Goal: Task Accomplishment & Management: Use online tool/utility

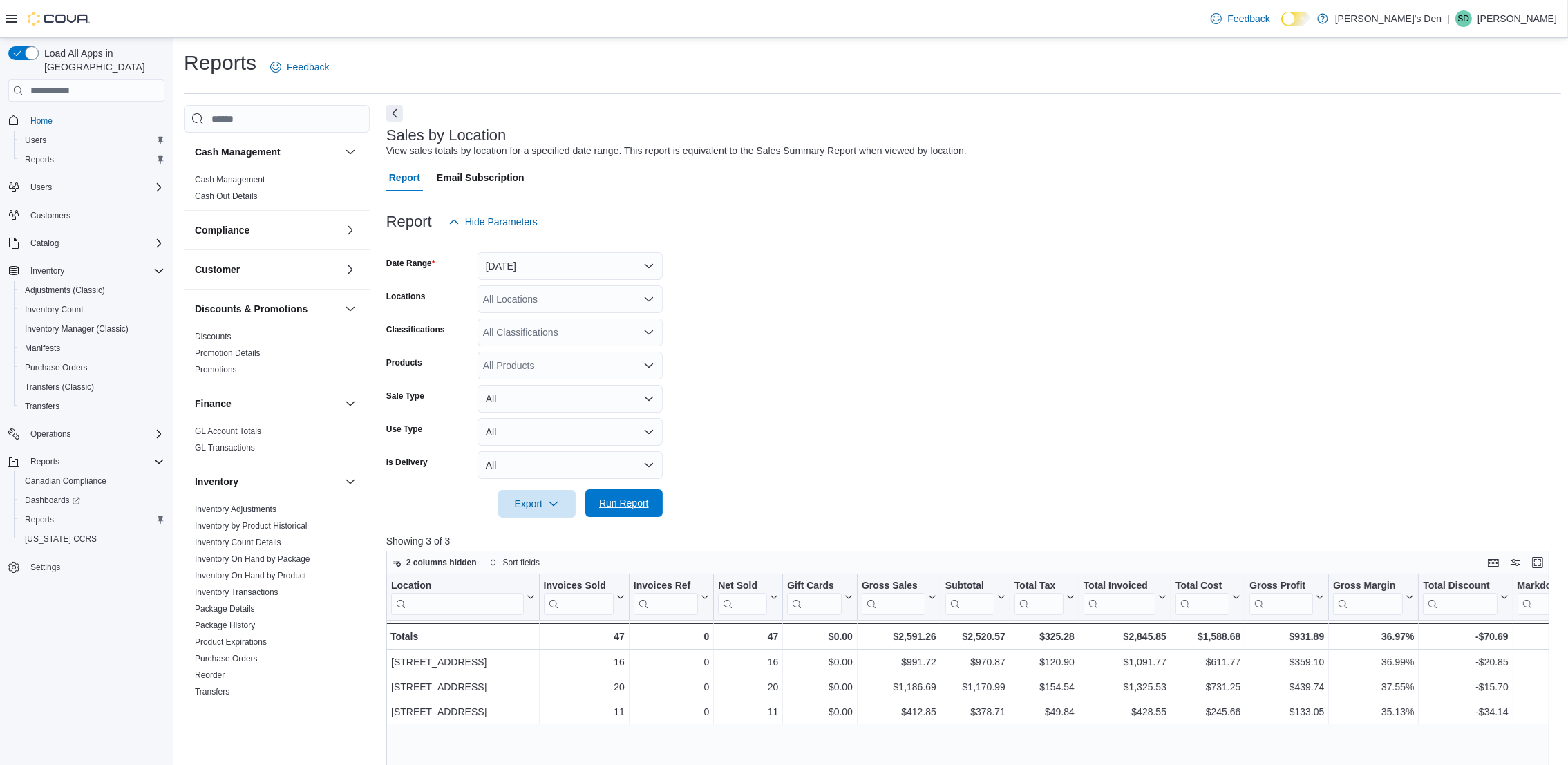
click at [625, 509] on span "Run Report" at bounding box center [623, 503] width 50 height 14
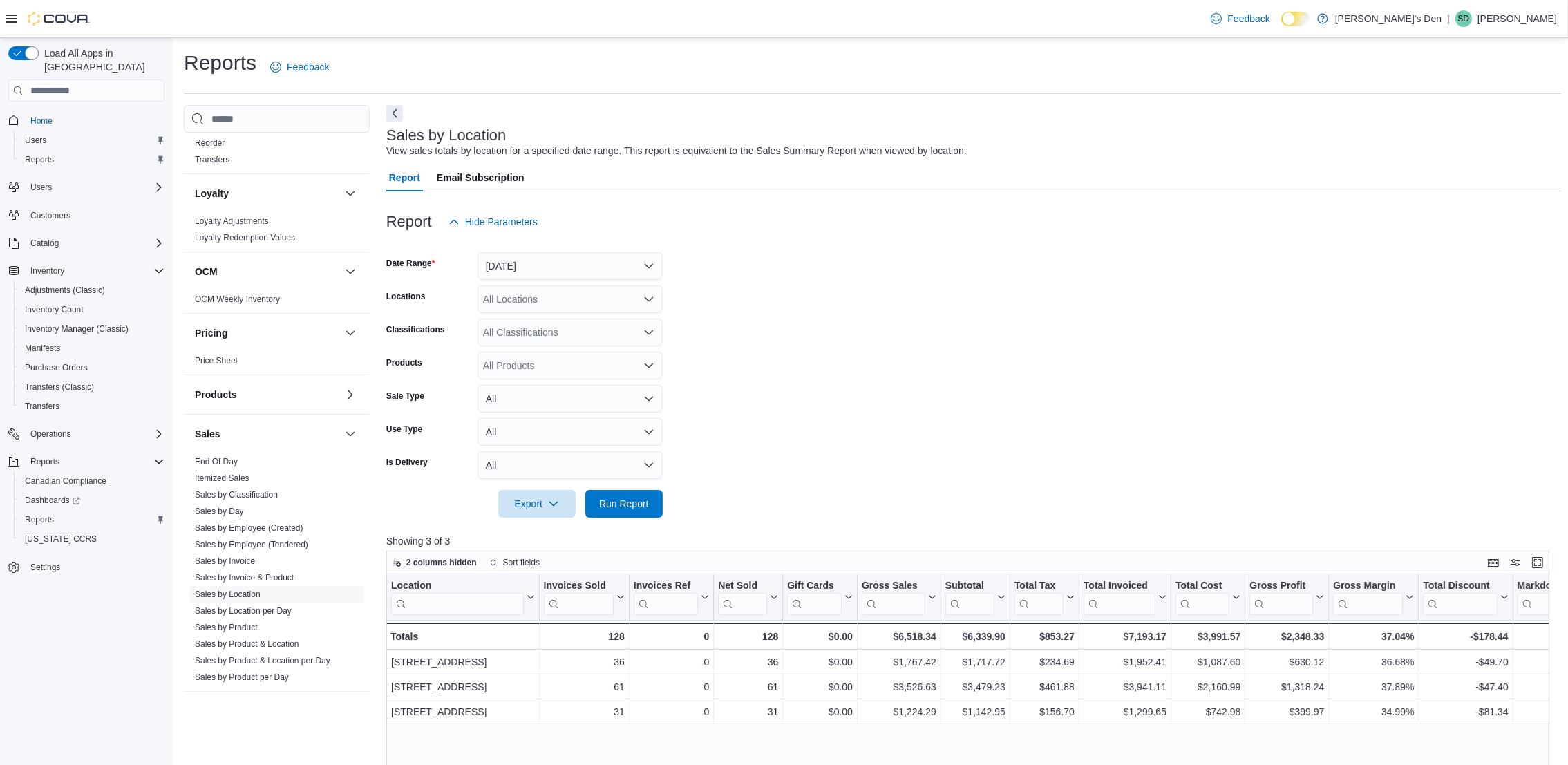
scroll to position [611, 0]
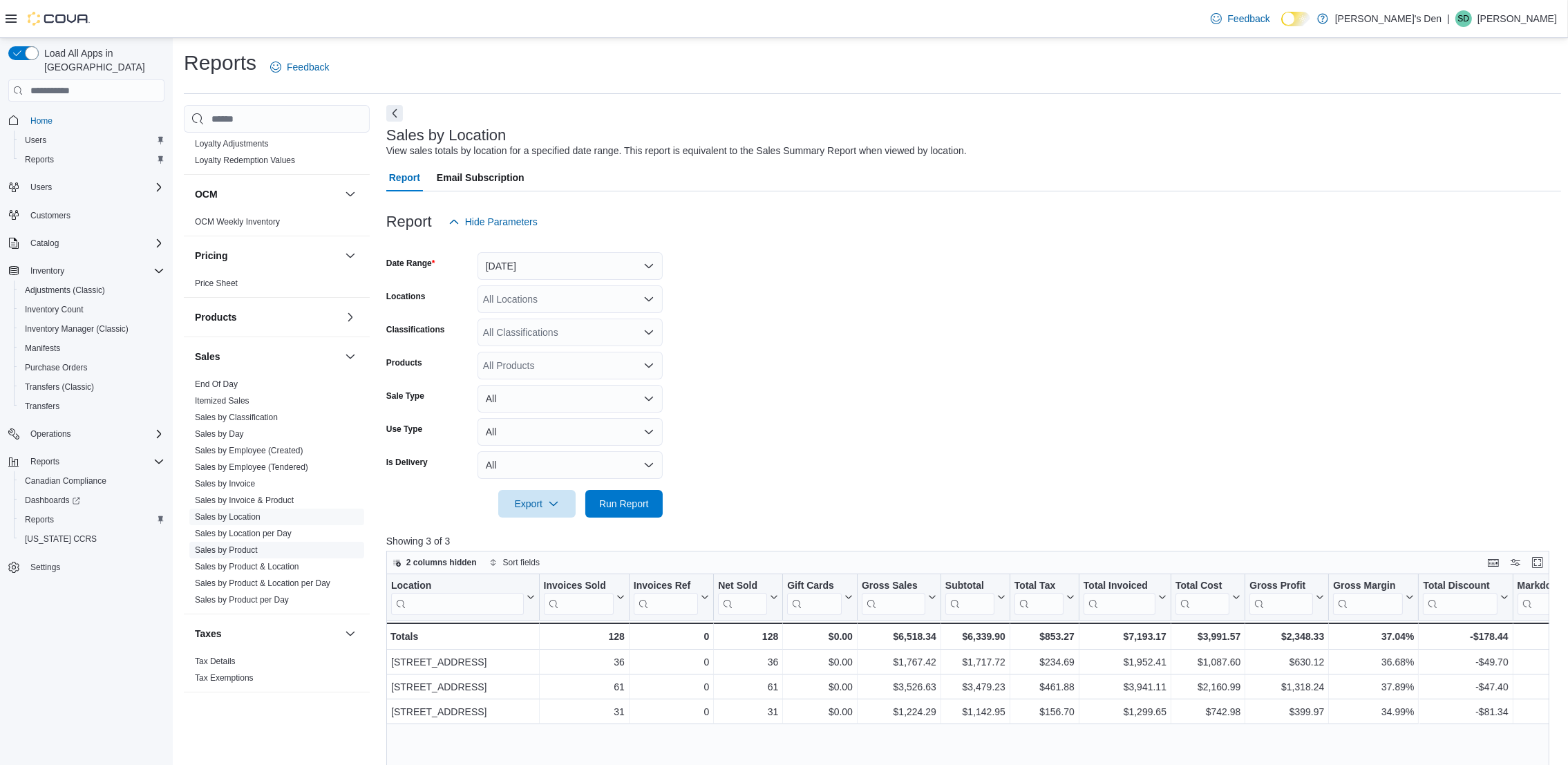
click at [237, 547] on link "Sales by Product" at bounding box center [226, 550] width 63 height 10
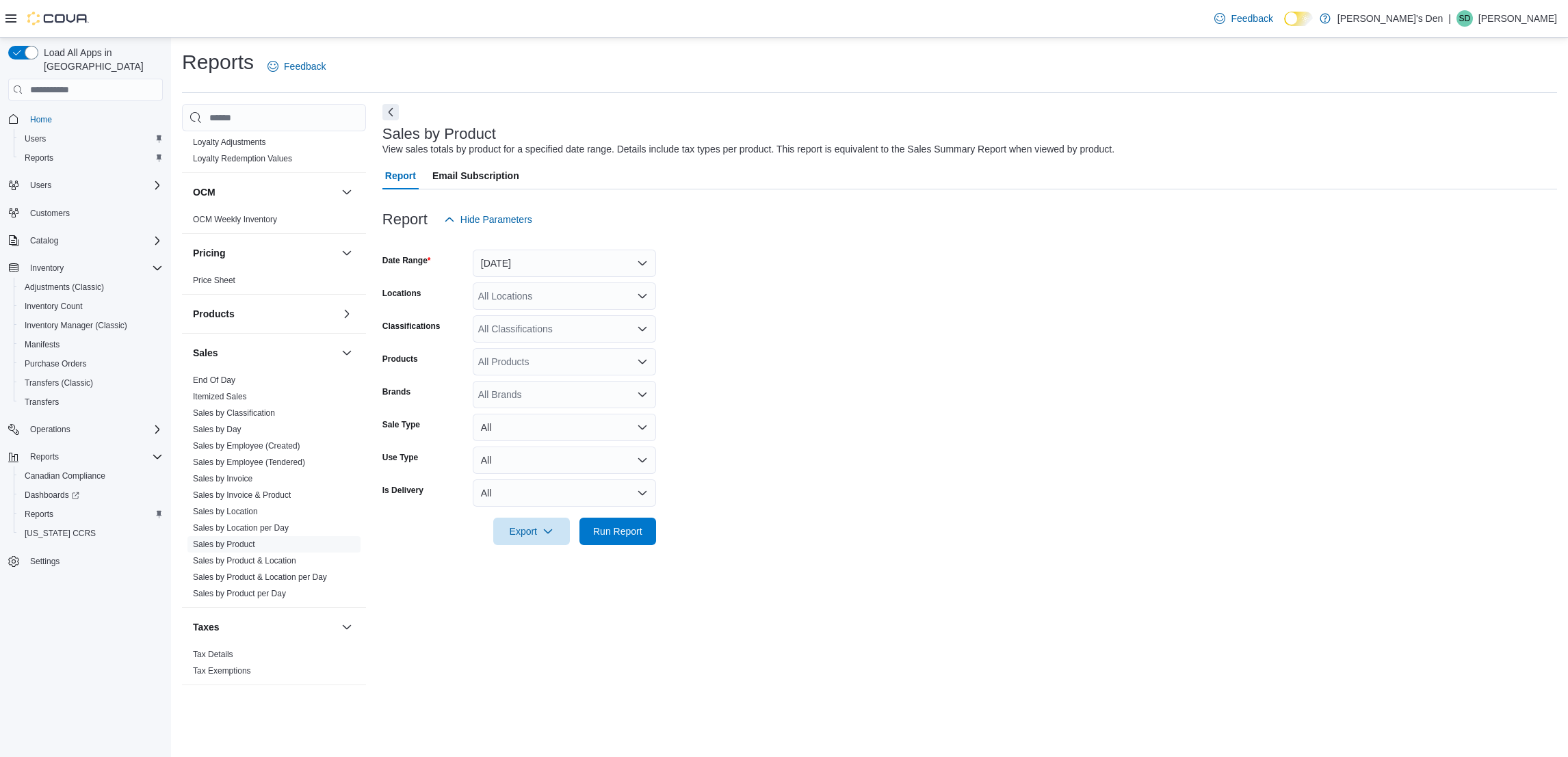
click at [816, 442] on form "Date Range [DATE] Locations All Locations Classifications All Classifications P…" at bounding box center [969, 390] width 1174 height 312
click at [582, 263] on button "[DATE]" at bounding box center [564, 263] width 184 height 28
click at [504, 319] on span "[DATE]" at bounding box center [572, 318] width 156 height 16
click at [841, 455] on form "Date Range [DATE] Locations All Locations Classifications All Classifications P…" at bounding box center [969, 390] width 1174 height 312
click at [596, 260] on button "[DATE]" at bounding box center [564, 263] width 184 height 28
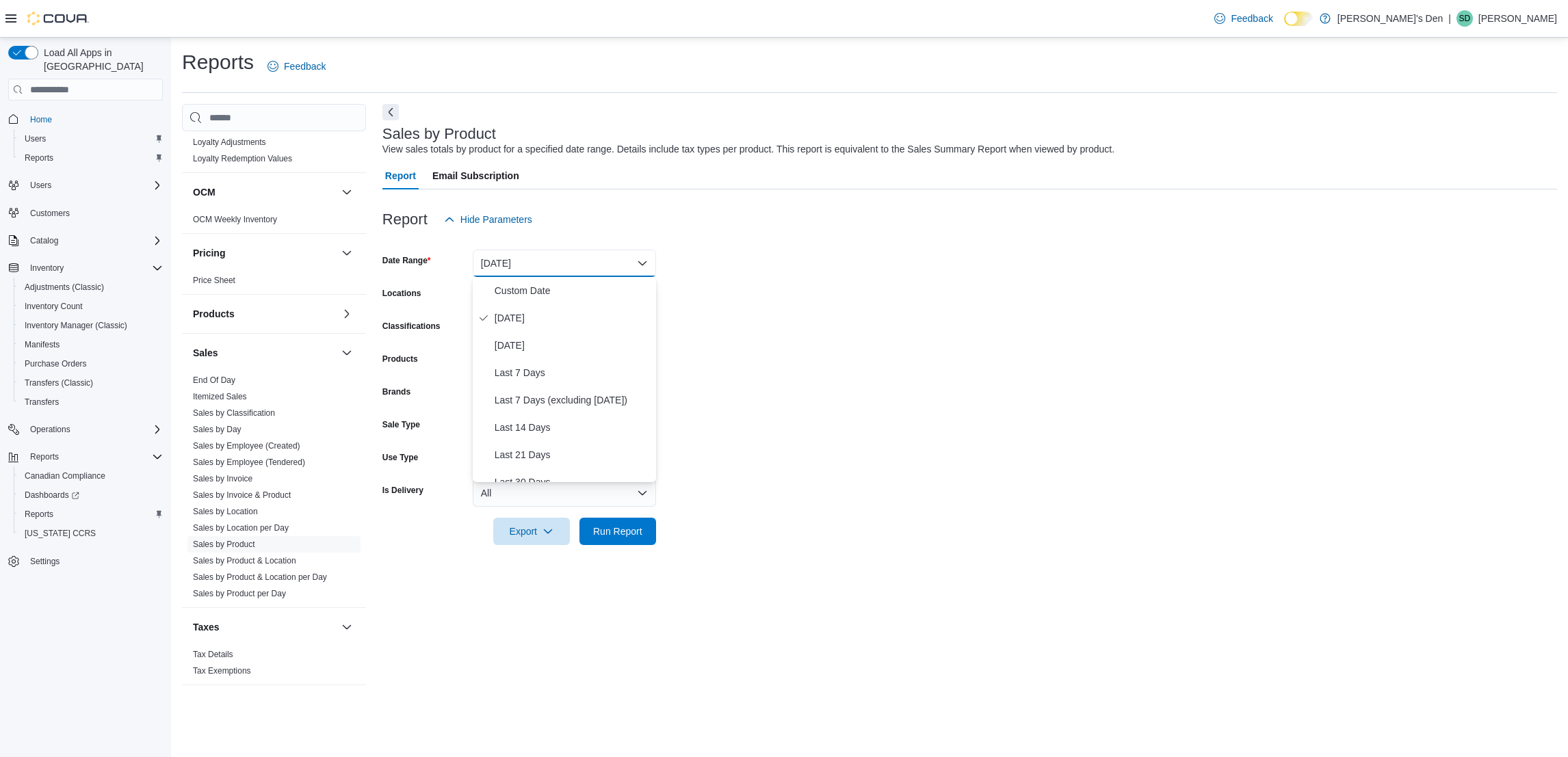
click at [845, 383] on form "Date Range [DATE] Locations All Locations Classifications All Classifications P…" at bounding box center [969, 390] width 1174 height 312
click at [621, 540] on span "Run Report" at bounding box center [618, 531] width 61 height 28
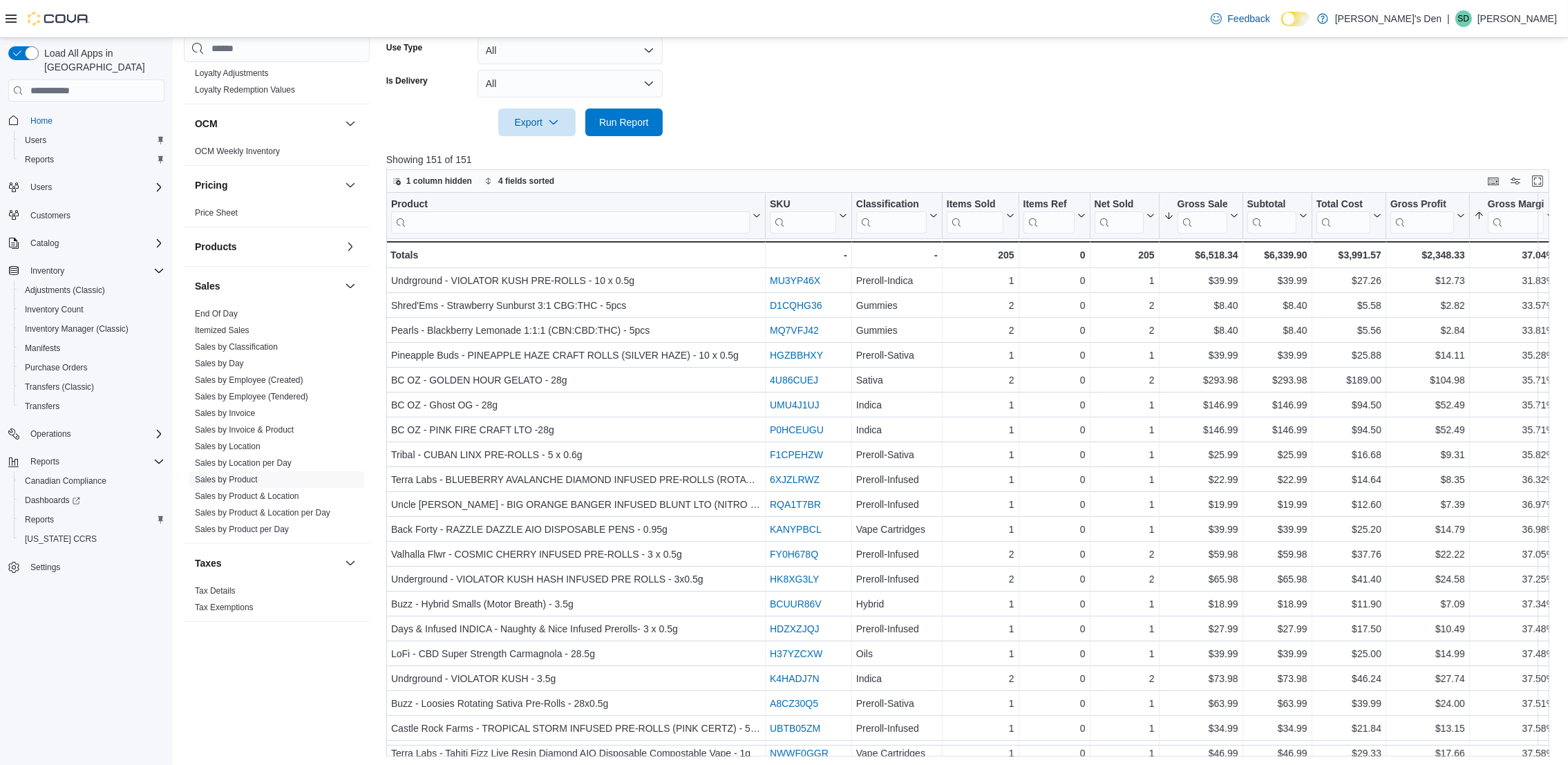
scroll to position [442, 0]
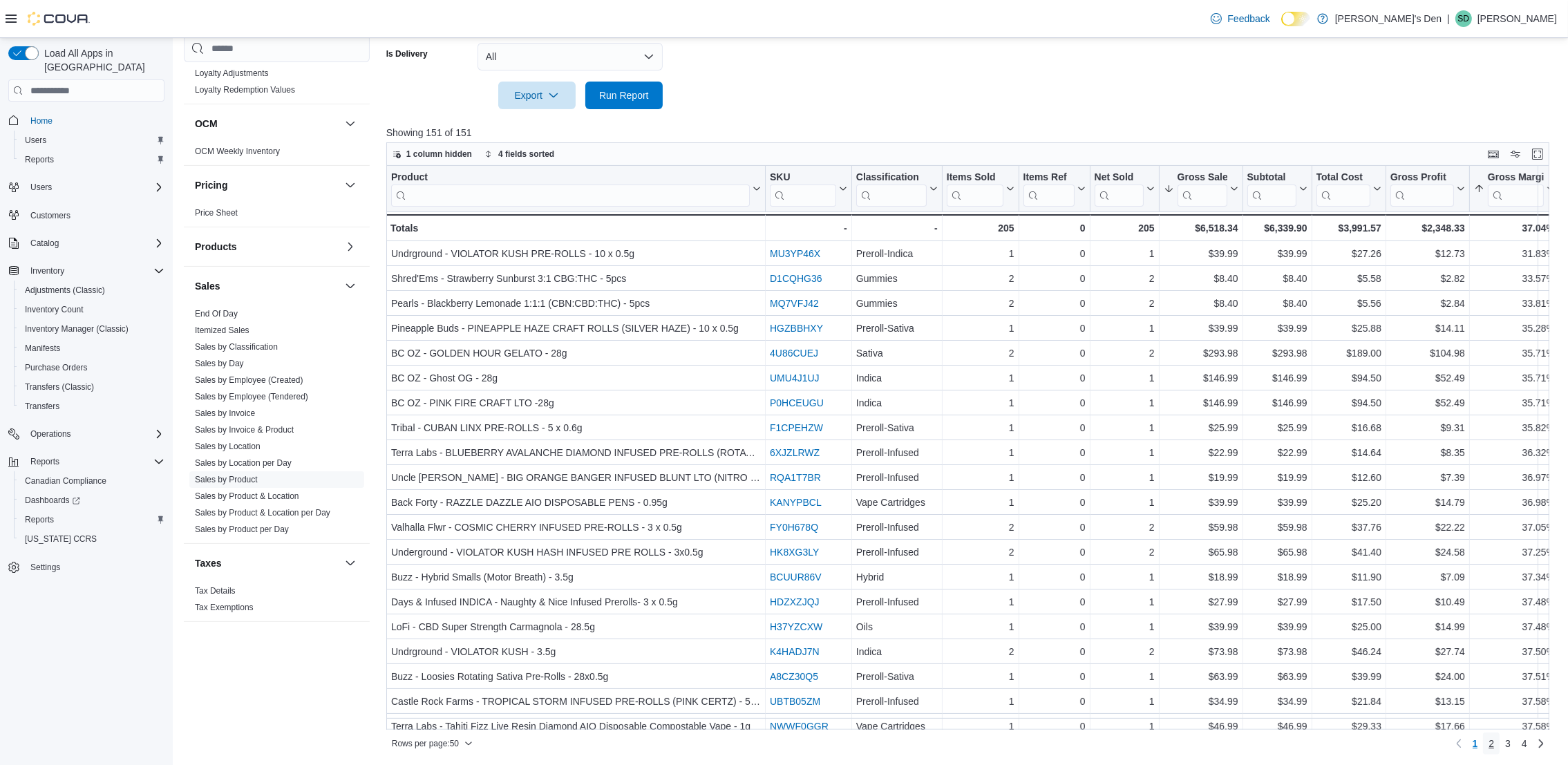
click at [1500, 746] on link "2" at bounding box center [1491, 743] width 16 height 23
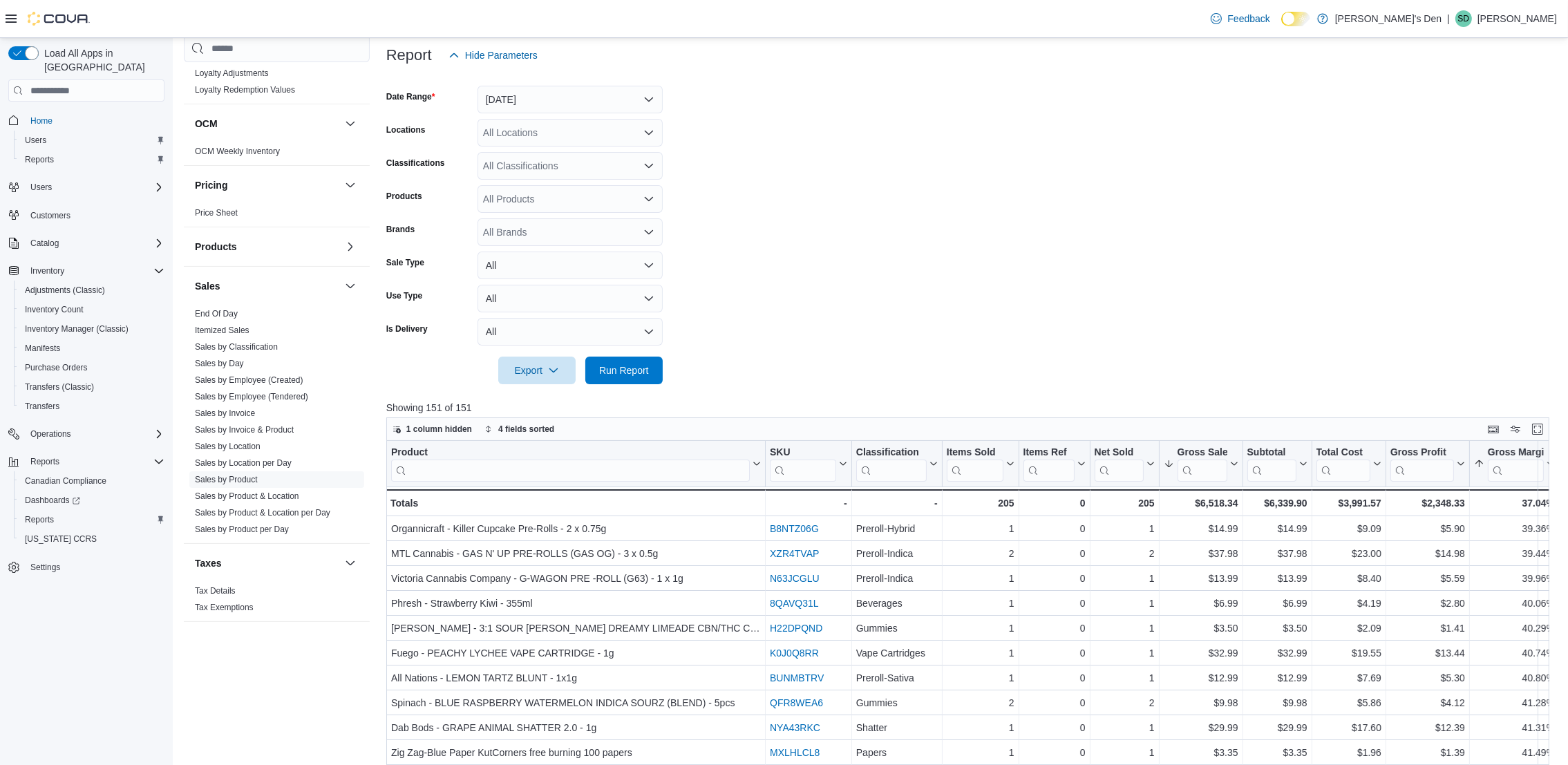
scroll to position [0, 0]
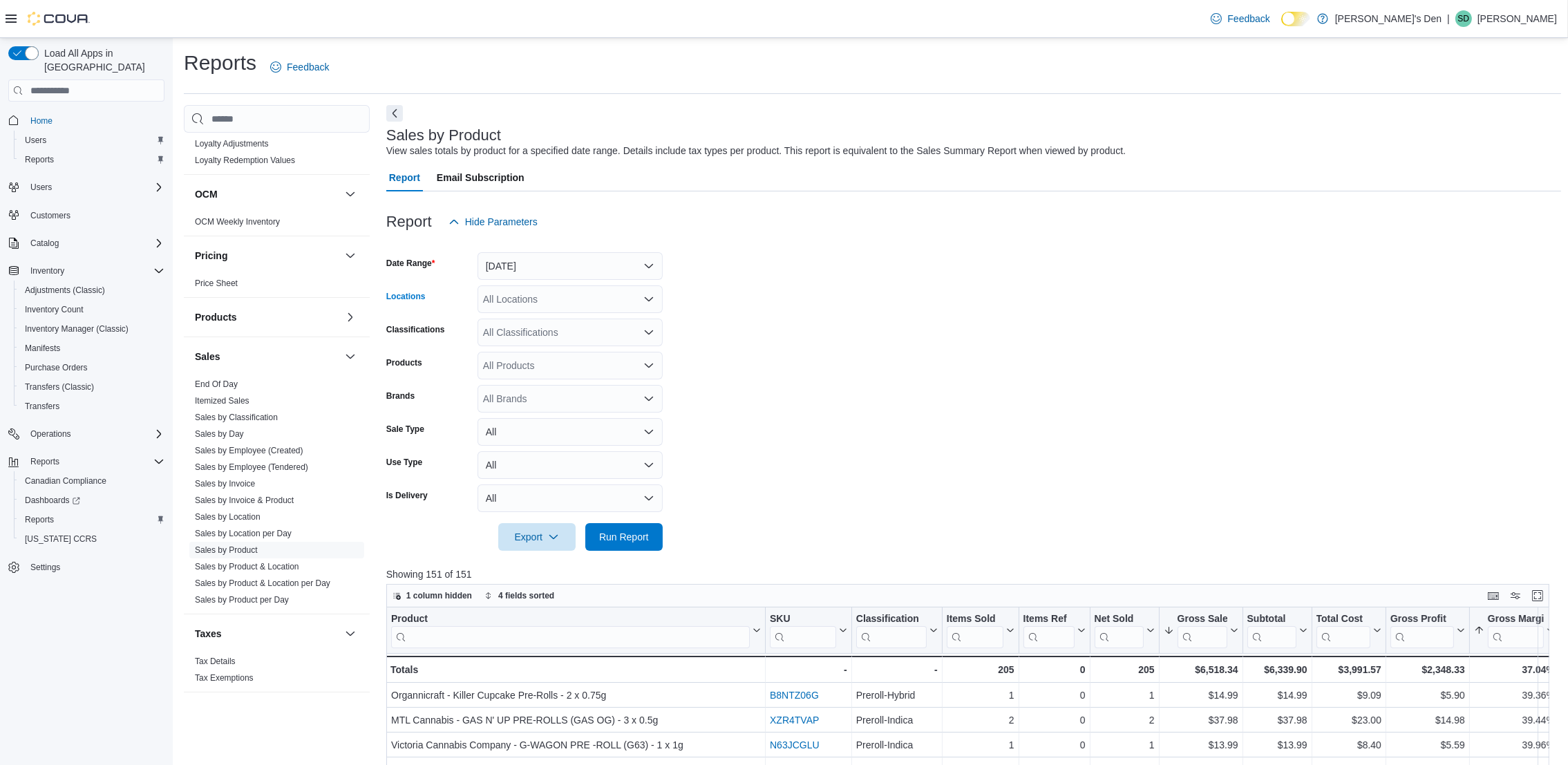
click at [583, 304] on div "All Locations" at bounding box center [570, 299] width 186 height 28
click at [549, 361] on span "[STREET_ADDRESS]" at bounding box center [555, 362] width 95 height 14
drag, startPoint x: 798, startPoint y: 427, endPoint x: 681, endPoint y: 530, distance: 155.9
click at [798, 428] on form "Date Range [DATE] Locations [STREET_ADDRESS][GEOGRAPHIC_DATA] box. Selected. [S…" at bounding box center [974, 394] width 1174 height 315
click at [634, 546] on span "Run Report" at bounding box center [624, 536] width 61 height 28
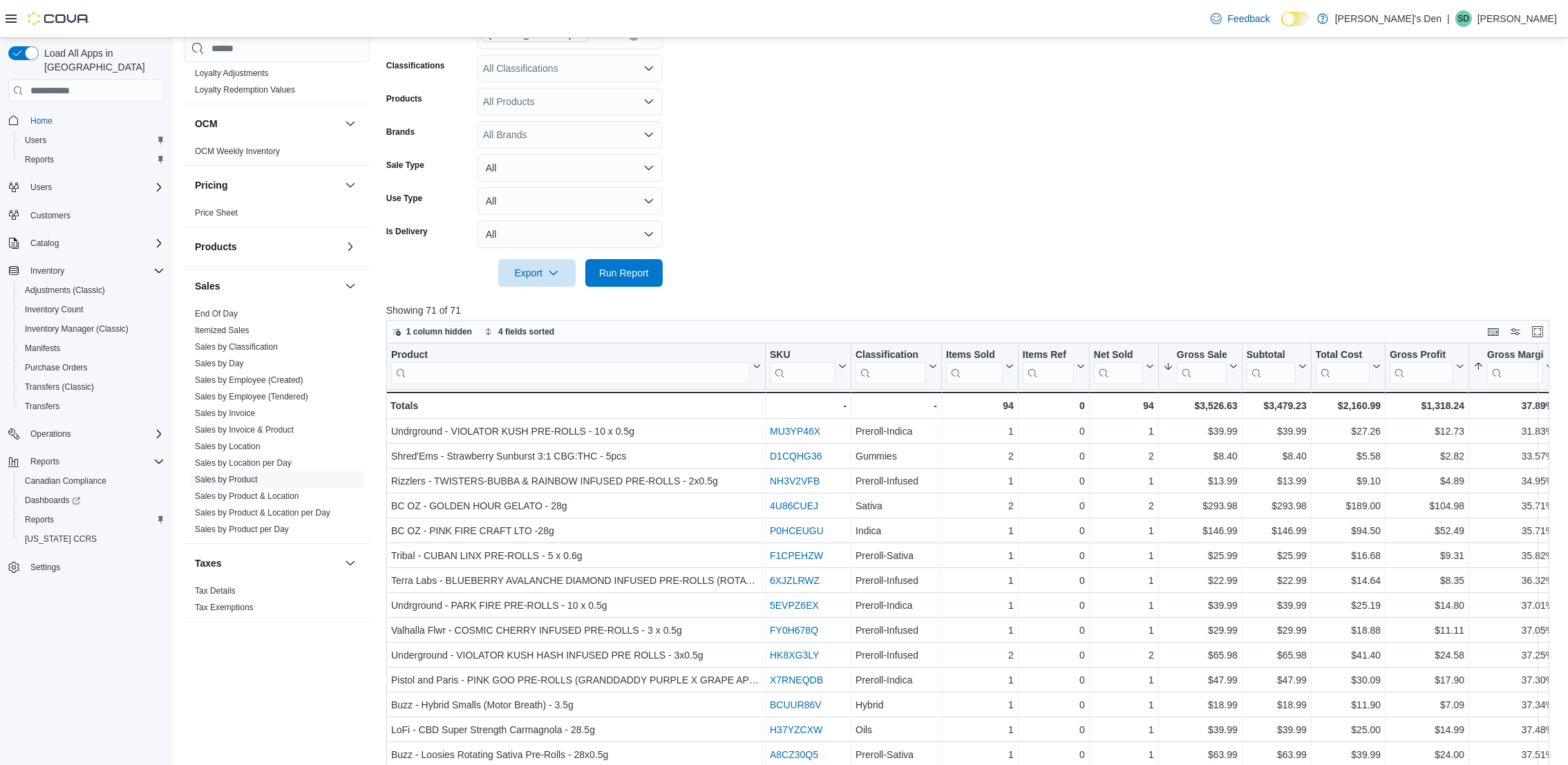
scroll to position [234, 0]
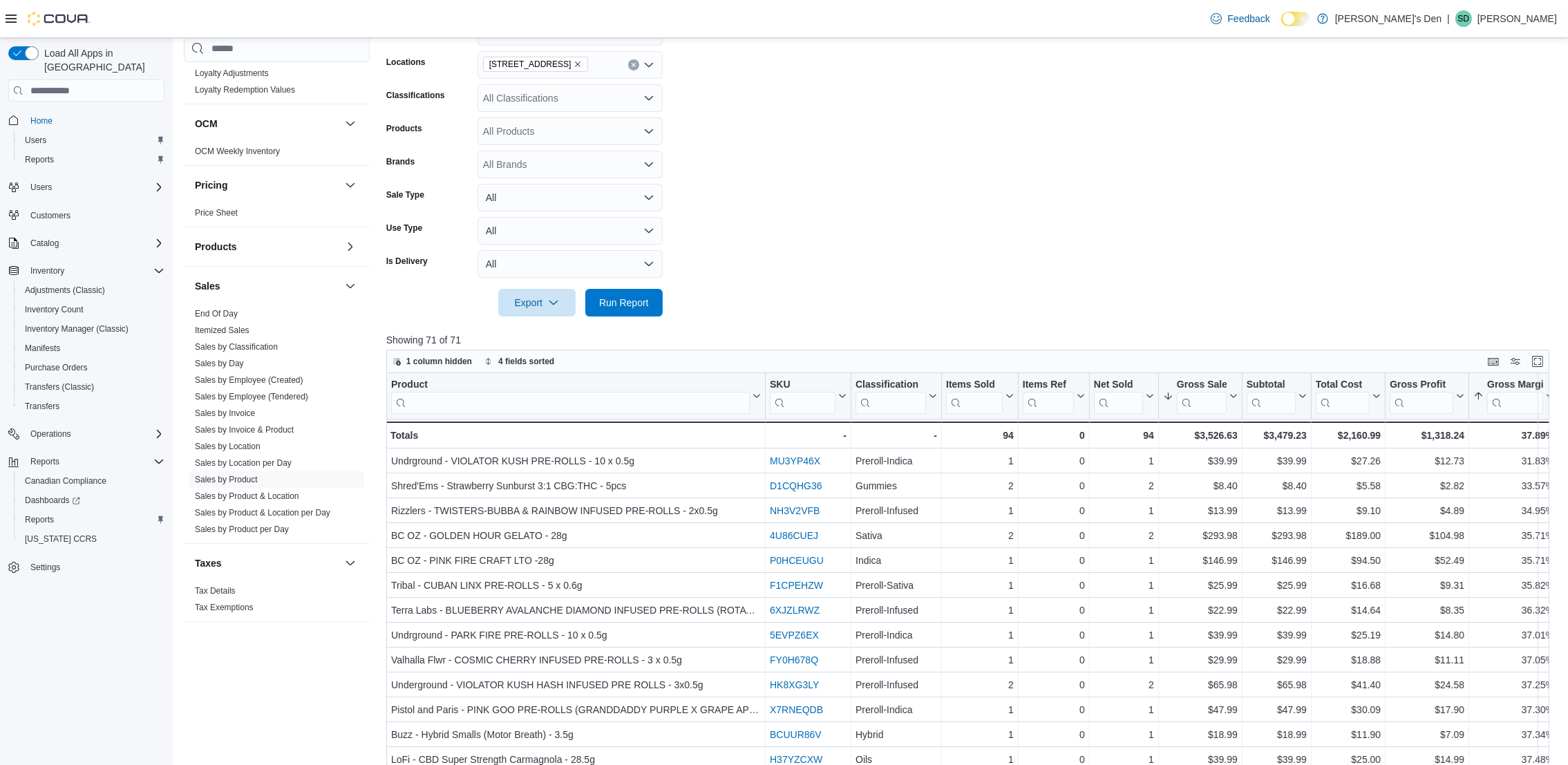
click at [1040, 165] on form "Date Range [DATE] Locations [STREET_ADDRESS] Classifications All Classification…" at bounding box center [974, 159] width 1174 height 315
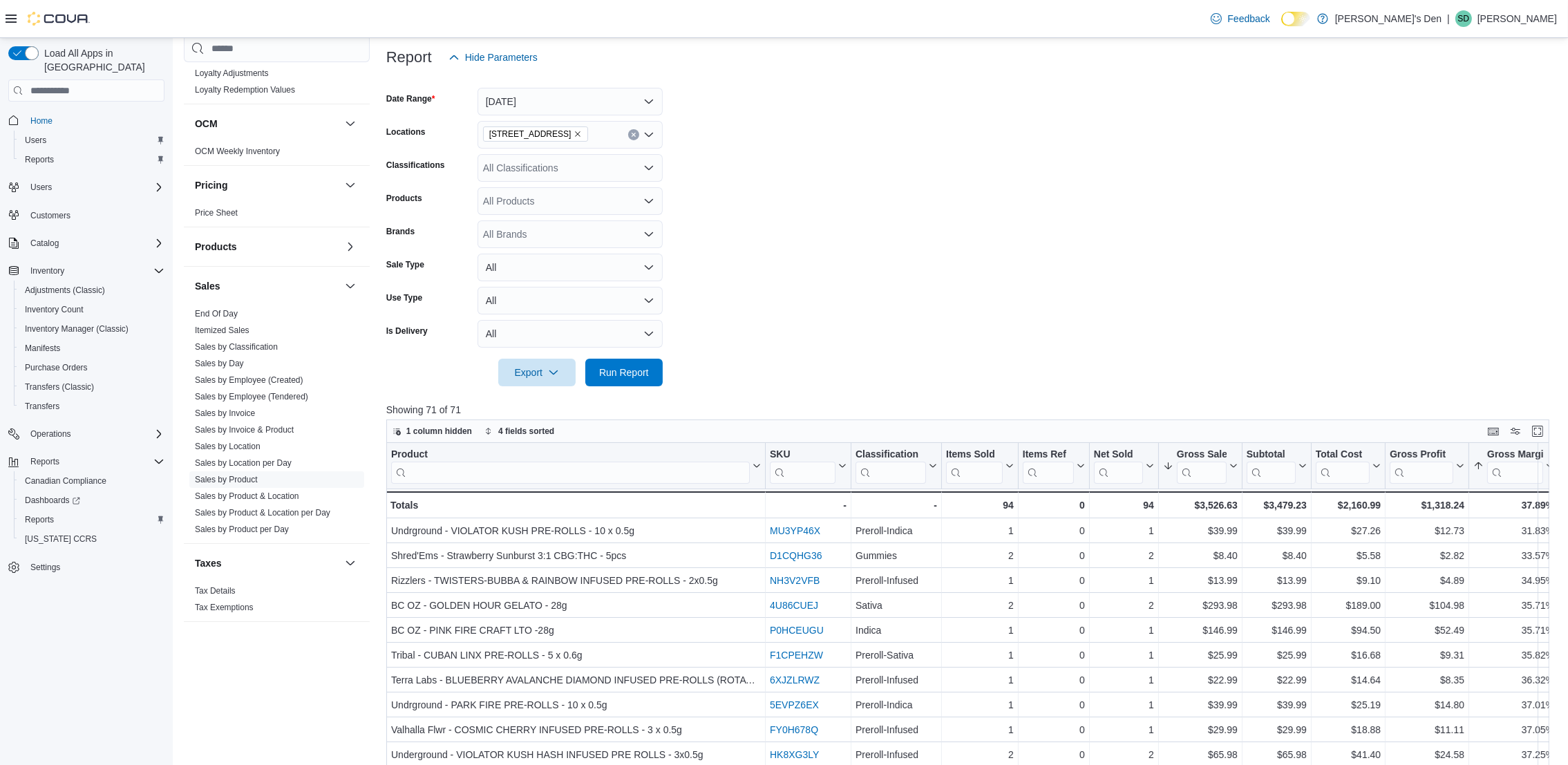
scroll to position [131, 0]
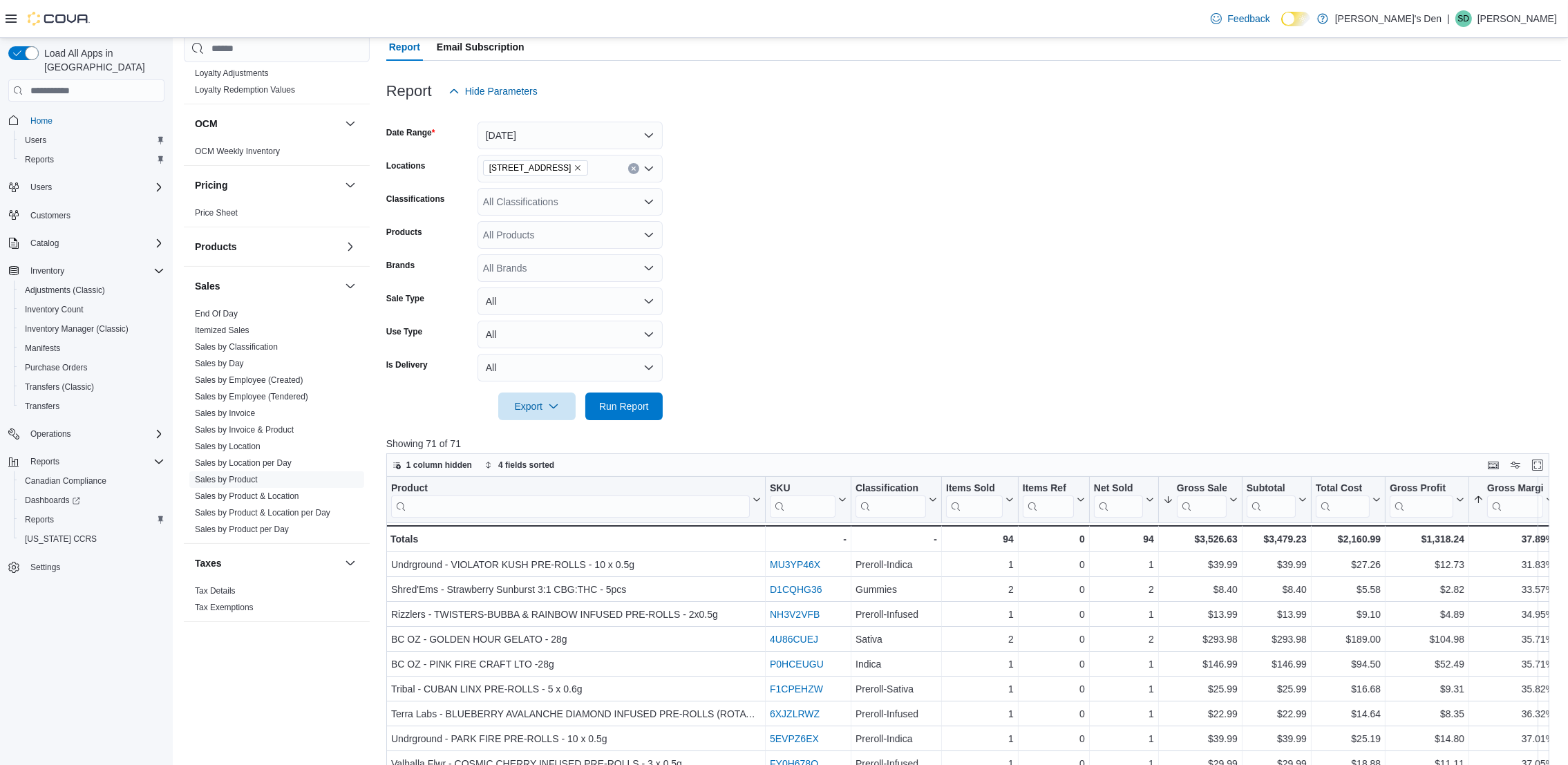
click at [920, 511] on input "search" at bounding box center [891, 506] width 70 height 23
click at [916, 497] on input "search" at bounding box center [891, 506] width 70 height 23
click at [930, 495] on button "Classification" at bounding box center [896, 500] width 82 height 35
click at [902, 551] on span "Sort A-Z" at bounding box center [896, 553] width 28 height 11
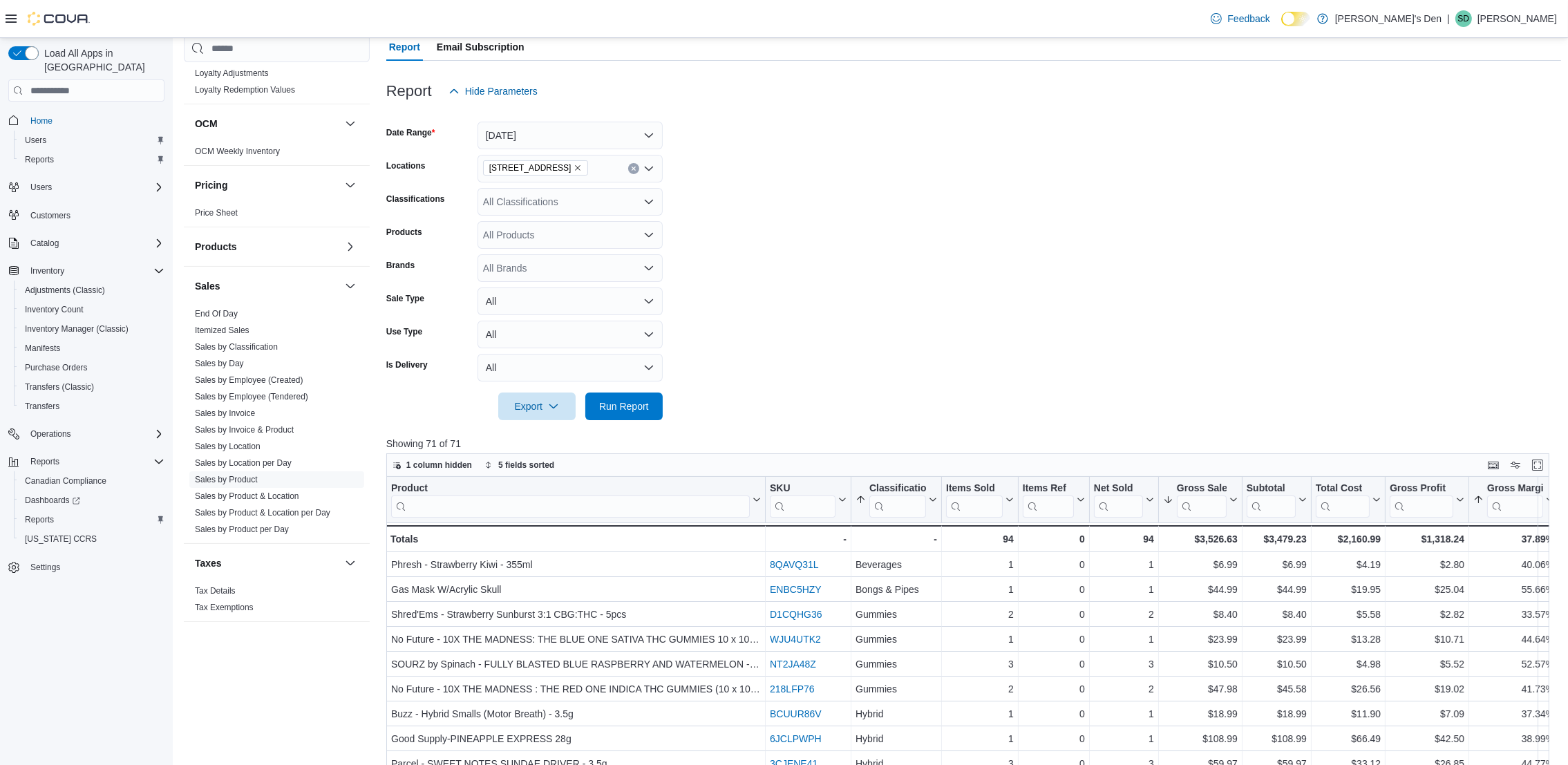
click at [1096, 171] on form "Date Range [DATE] Locations [STREET_ADDRESS] Classifications All Classification…" at bounding box center [974, 263] width 1174 height 315
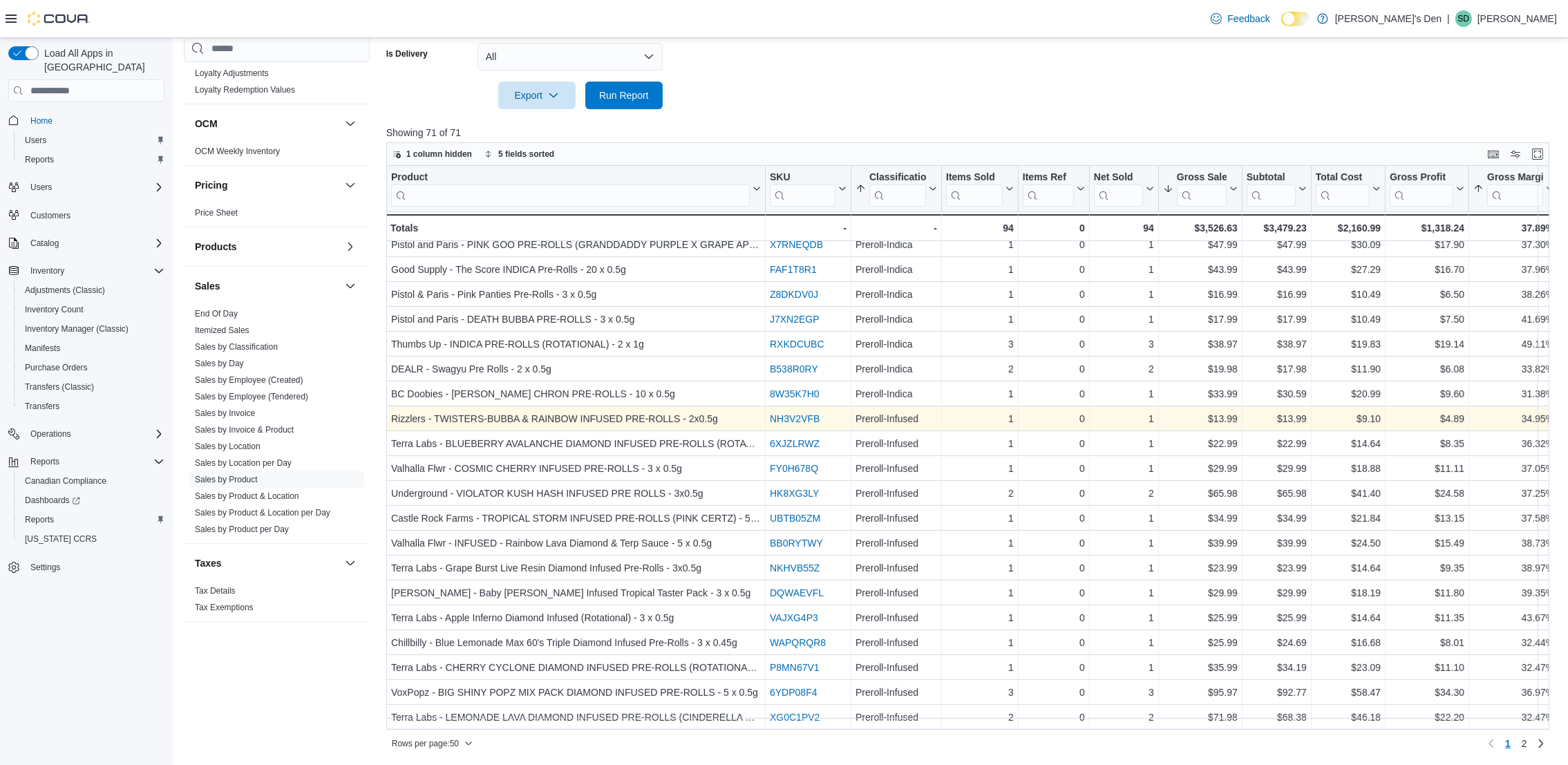
scroll to position [766, 0]
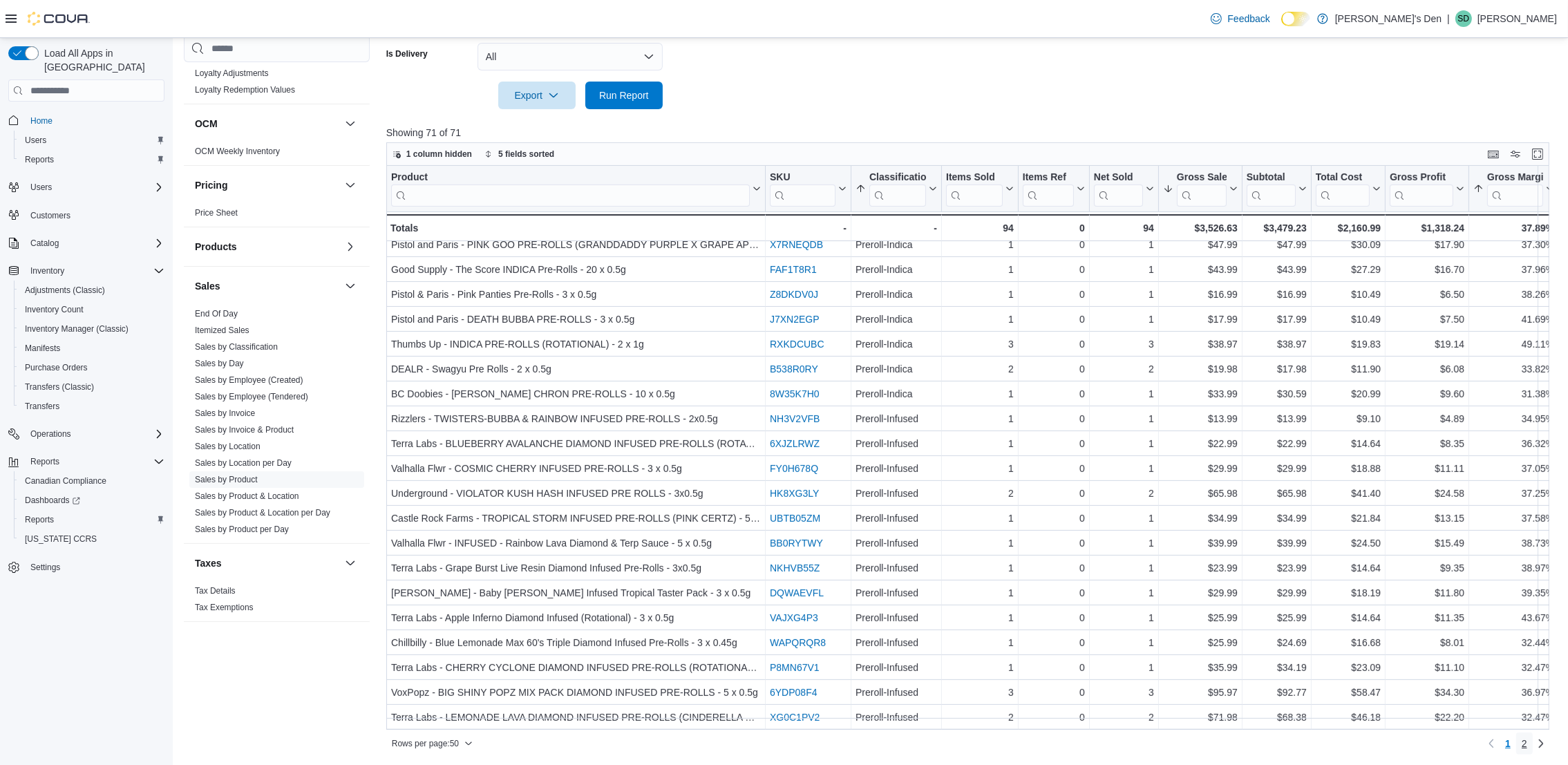
drag, startPoint x: 1539, startPoint y: 743, endPoint x: 1460, endPoint y: 752, distance: 79.5
click at [1533, 743] on link "2" at bounding box center [1524, 743] width 16 height 23
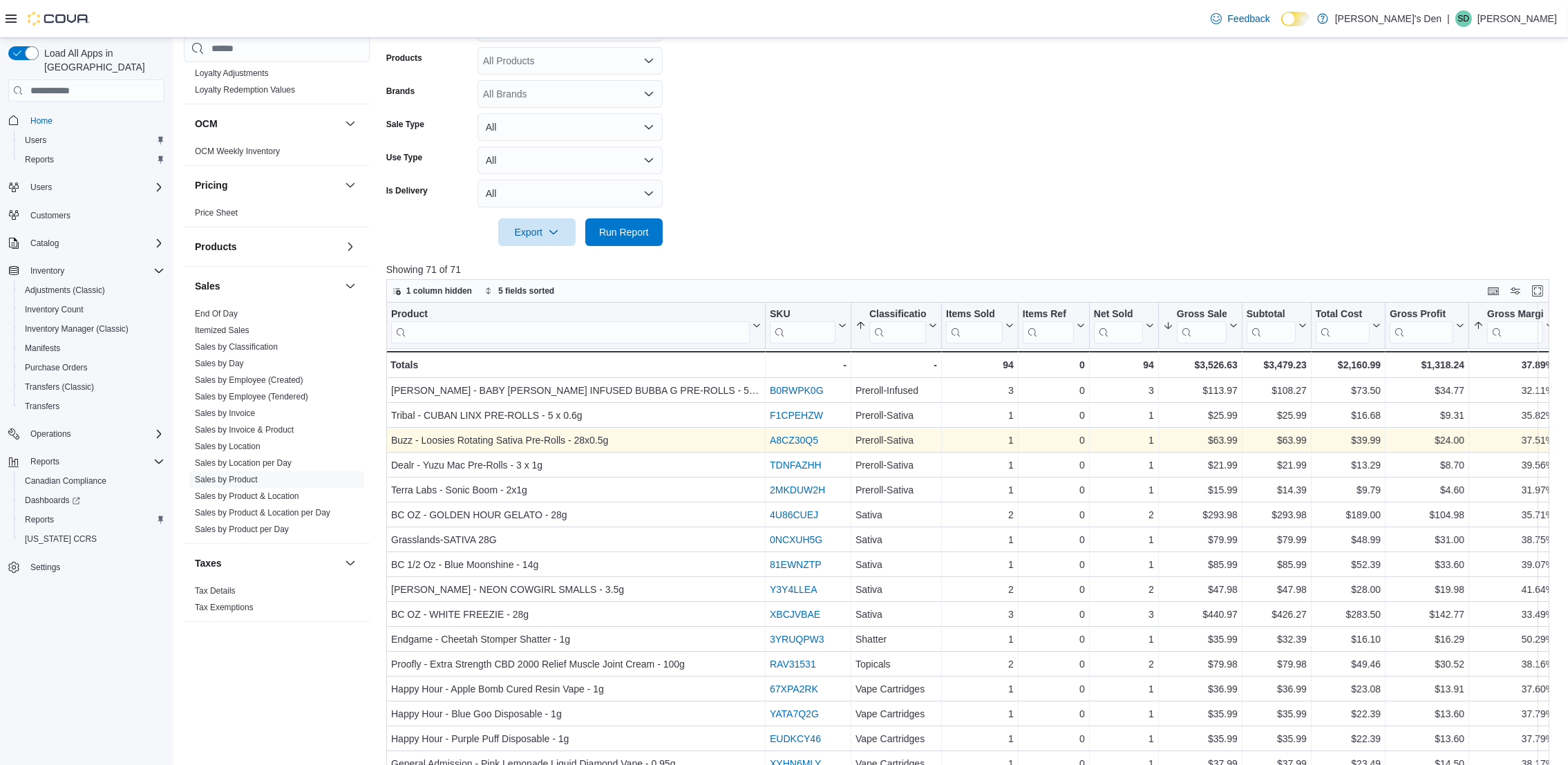
scroll to position [0, 0]
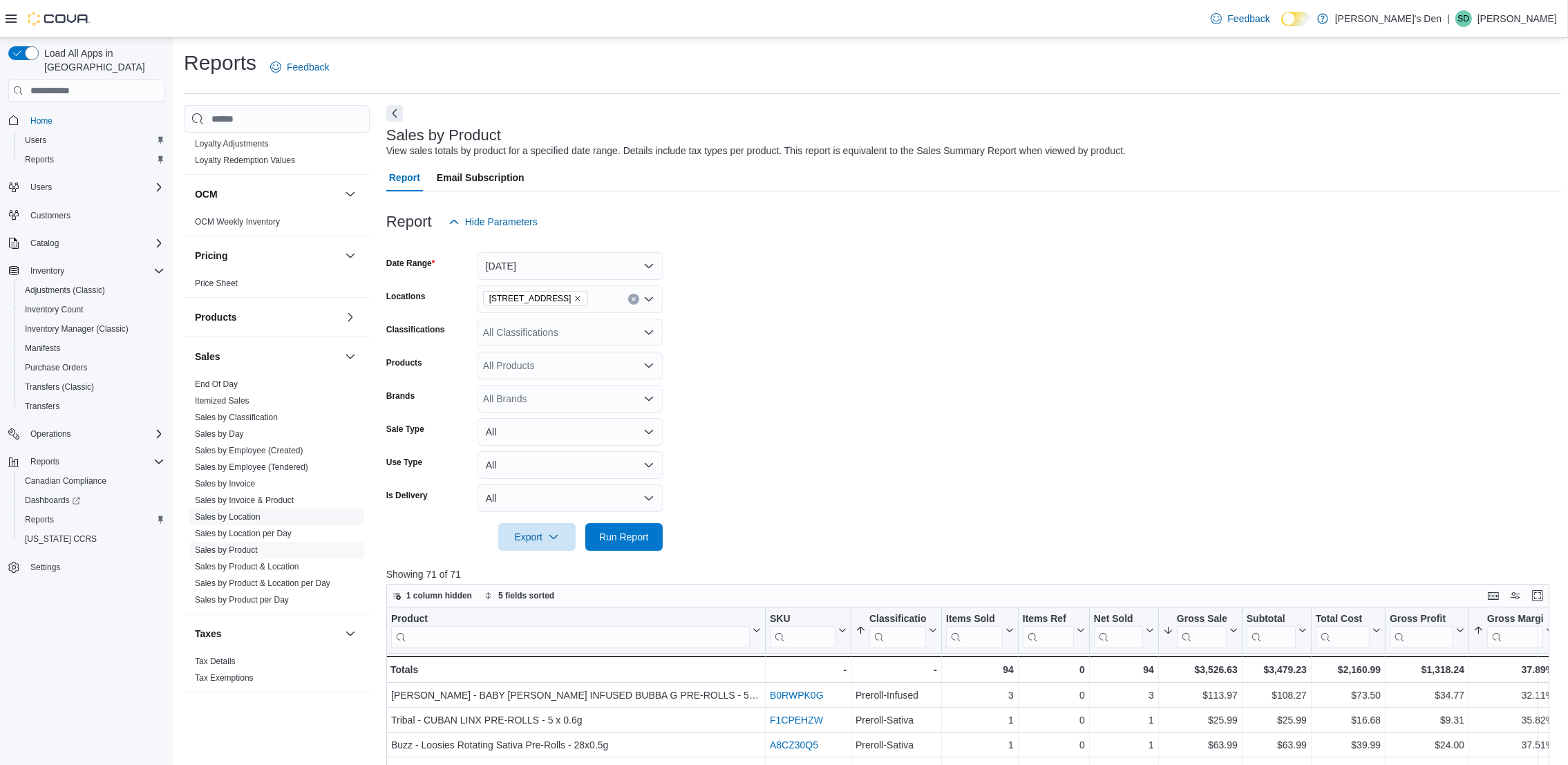
click at [231, 515] on link "Sales by Location" at bounding box center [227, 517] width 66 height 10
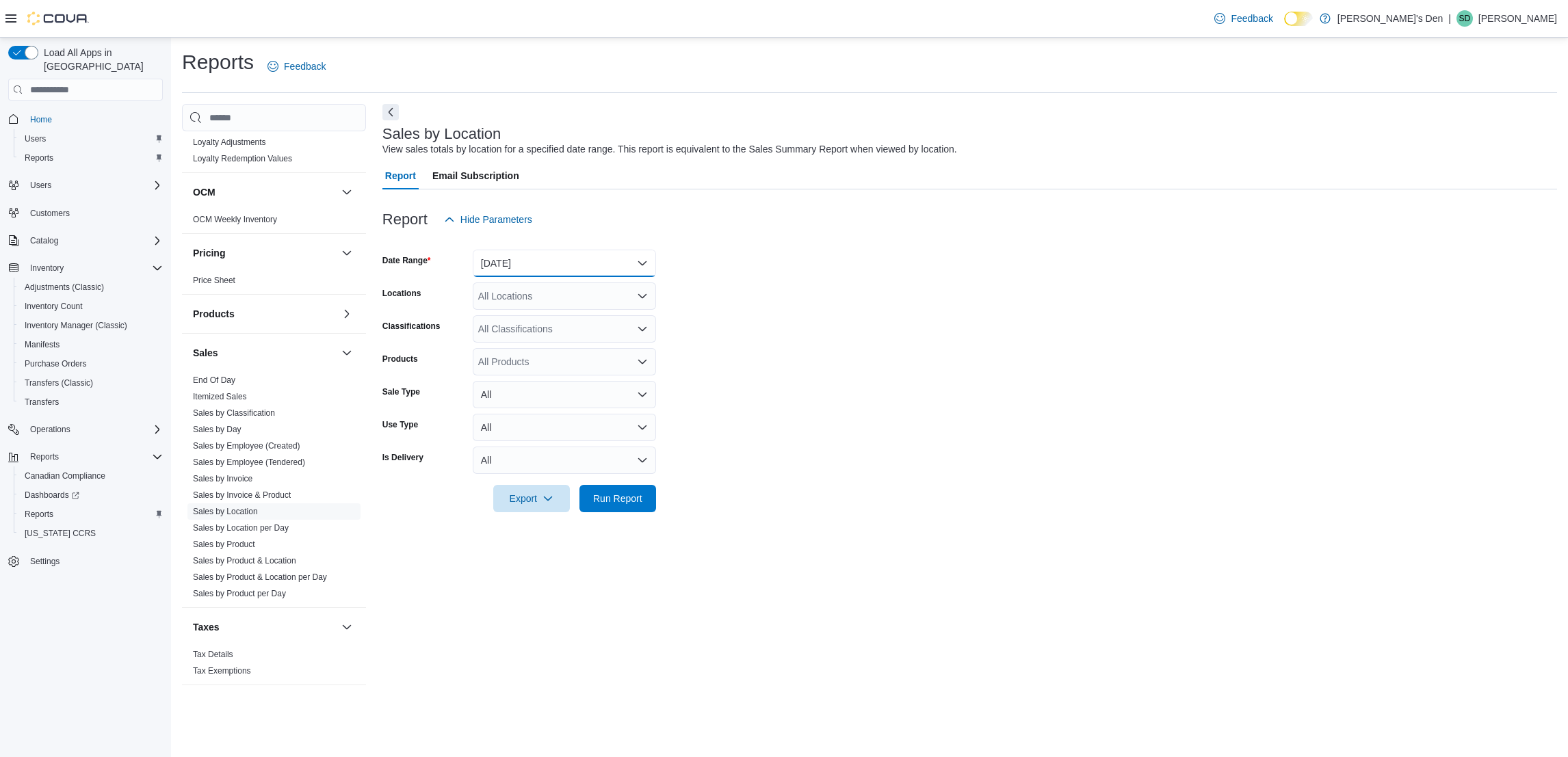
click at [598, 260] on button "[DATE]" at bounding box center [564, 263] width 184 height 28
drag, startPoint x: 519, startPoint y: 319, endPoint x: 543, endPoint y: 402, distance: 86.4
click at [519, 317] on span "[DATE]" at bounding box center [572, 318] width 156 height 16
click at [611, 498] on span "Run Report" at bounding box center [617, 498] width 49 height 13
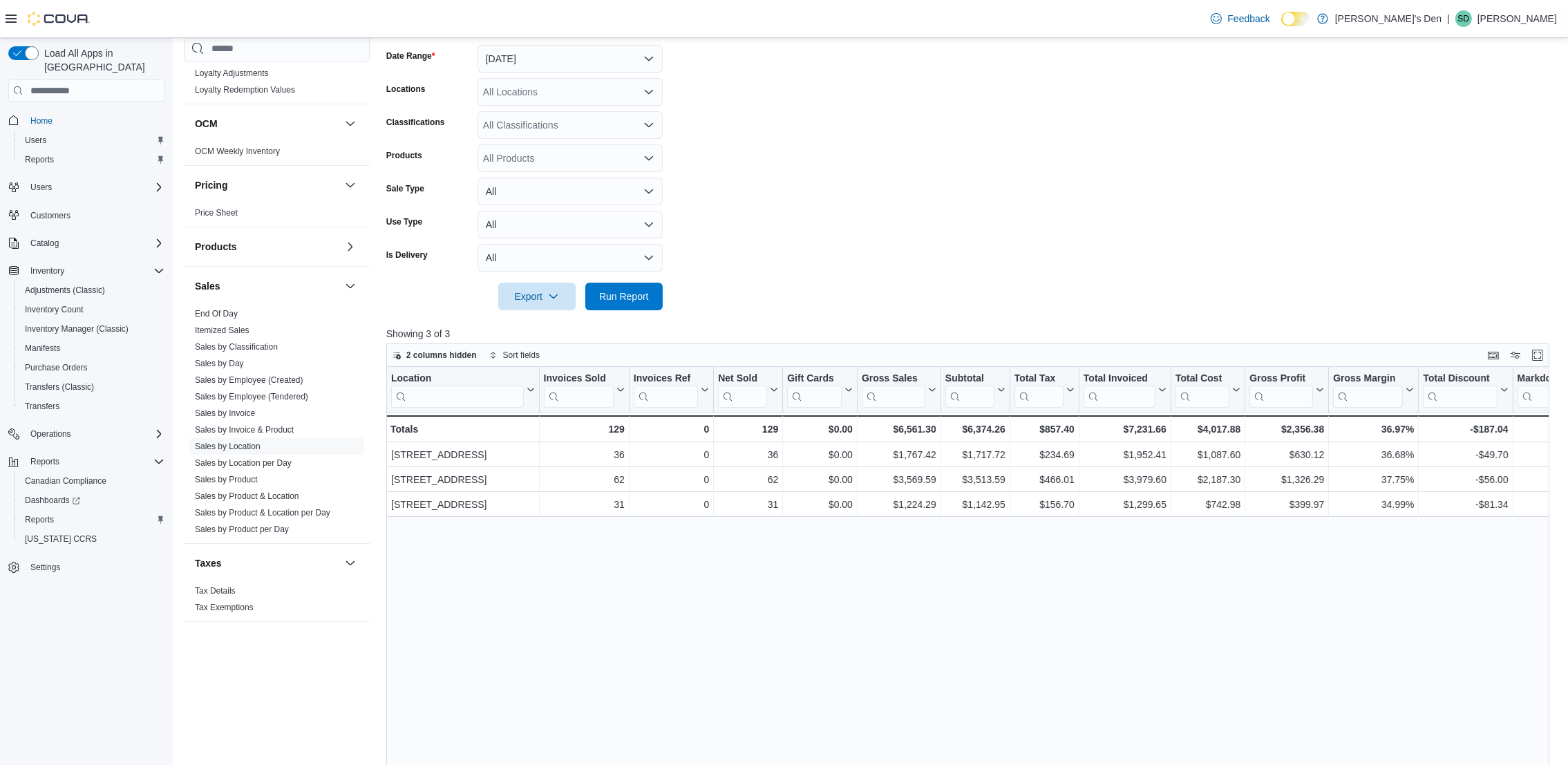
scroll to position [104, 0]
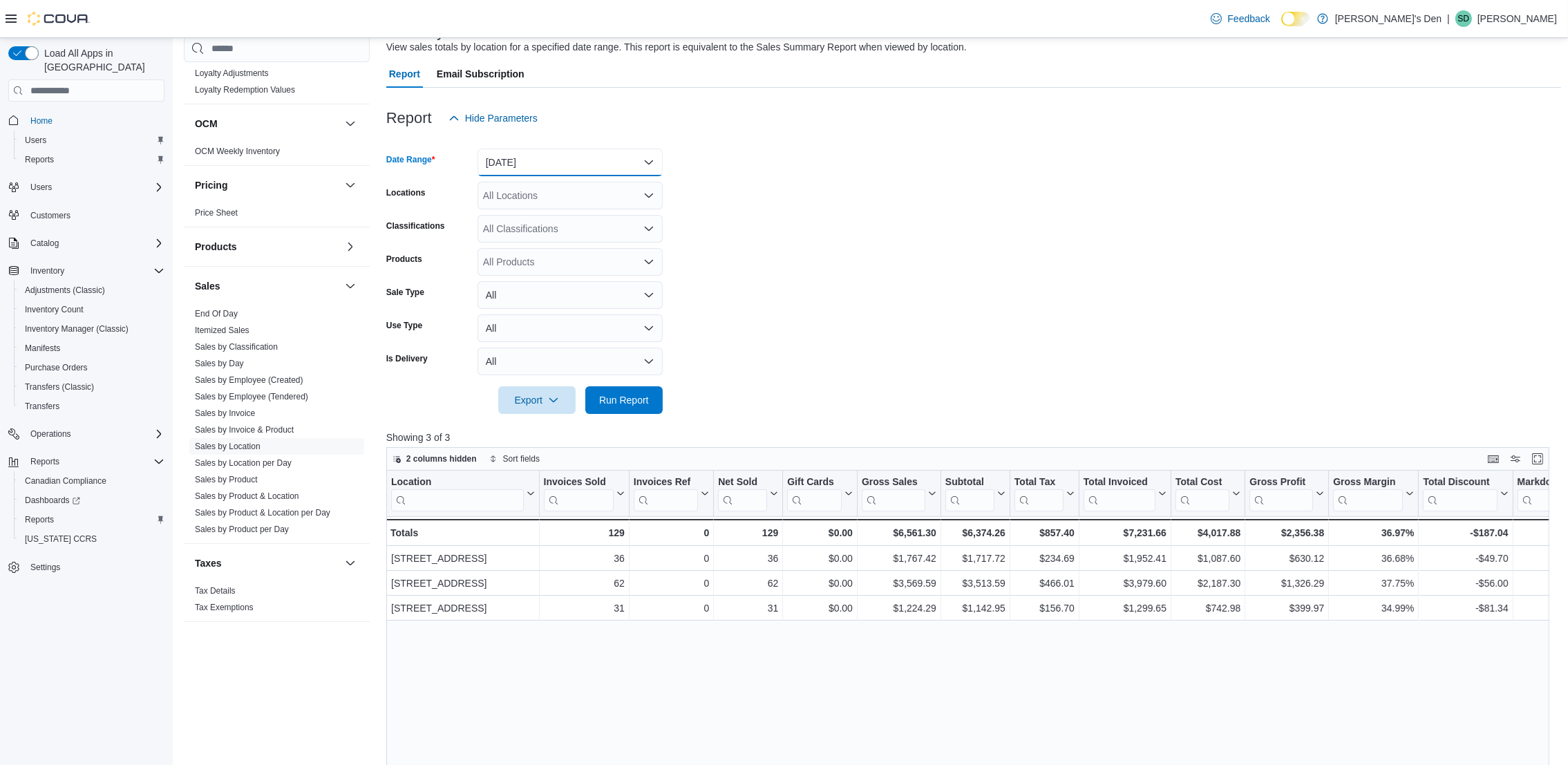
click at [528, 155] on button "[DATE]" at bounding box center [570, 162] width 186 height 28
click at [512, 189] on span "Custom Date" at bounding box center [578, 190] width 158 height 16
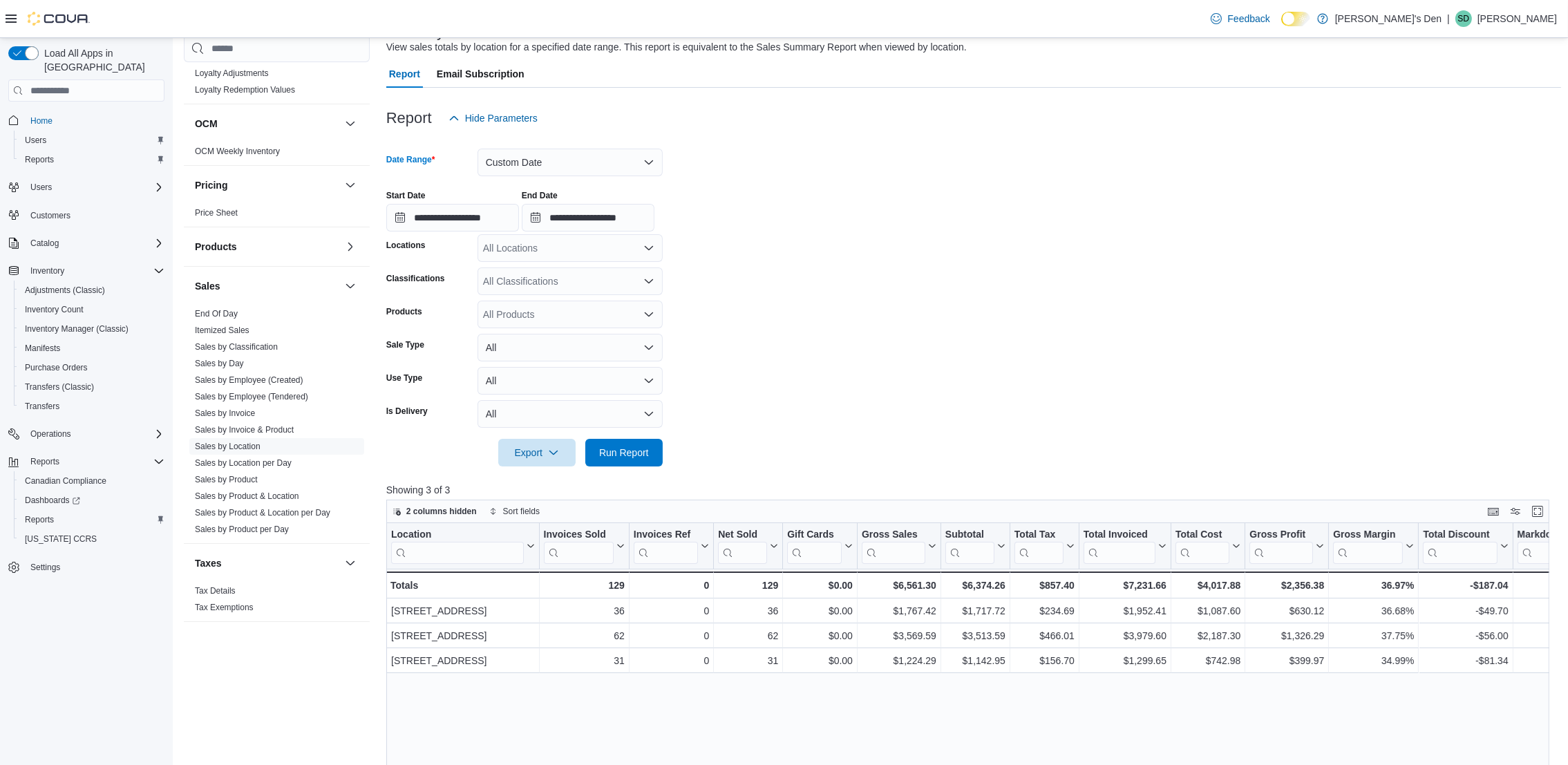
click at [476, 195] on div "Start Date" at bounding box center [452, 196] width 132 height 11
click at [471, 217] on input "**********" at bounding box center [452, 217] width 132 height 28
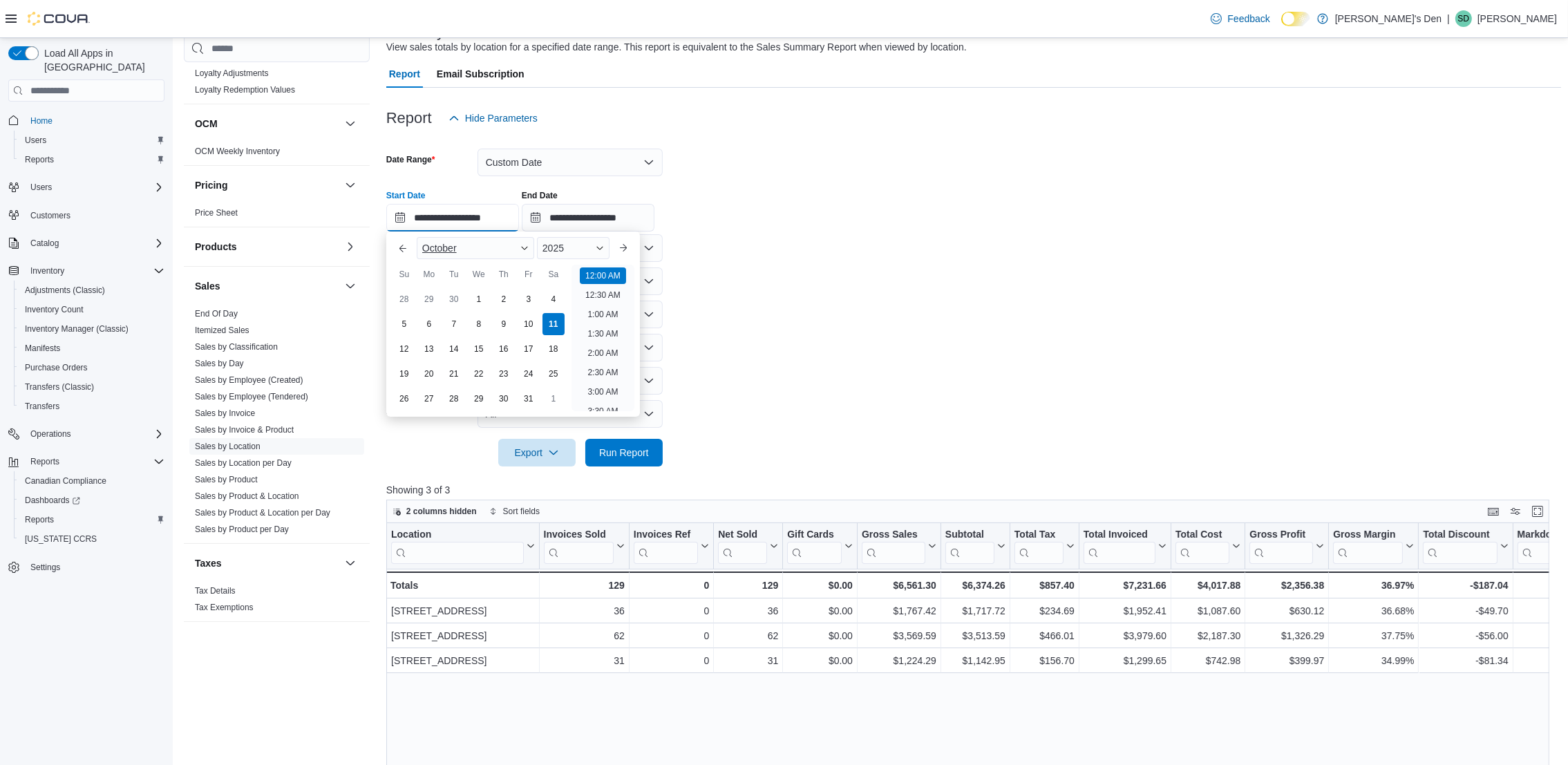
scroll to position [43, 0]
click at [526, 323] on div "10" at bounding box center [528, 324] width 24 height 24
type input "**********"
click at [678, 394] on form "**********" at bounding box center [974, 299] width 1174 height 334
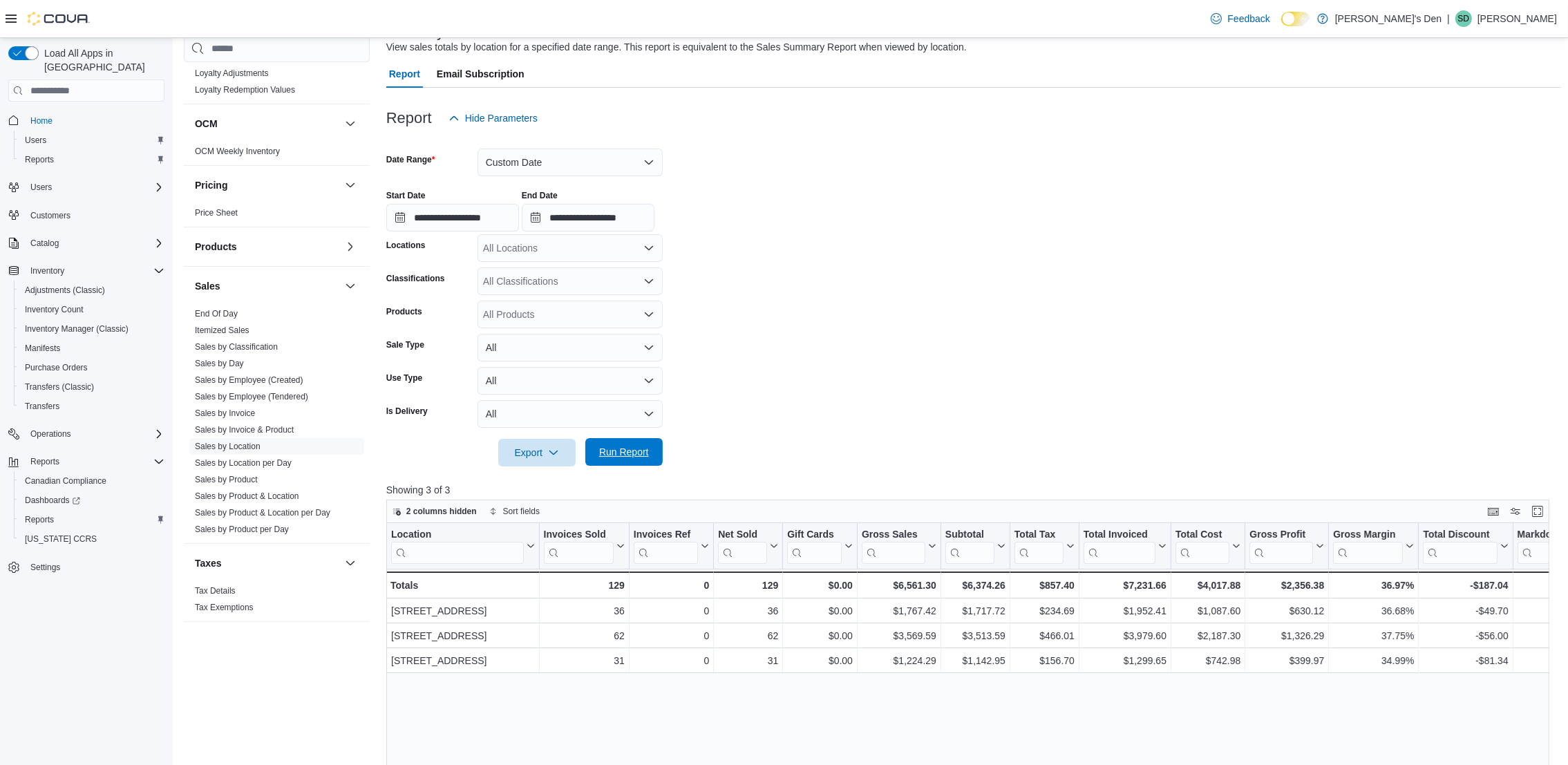
click at [644, 443] on span "Run Report" at bounding box center [624, 451] width 61 height 28
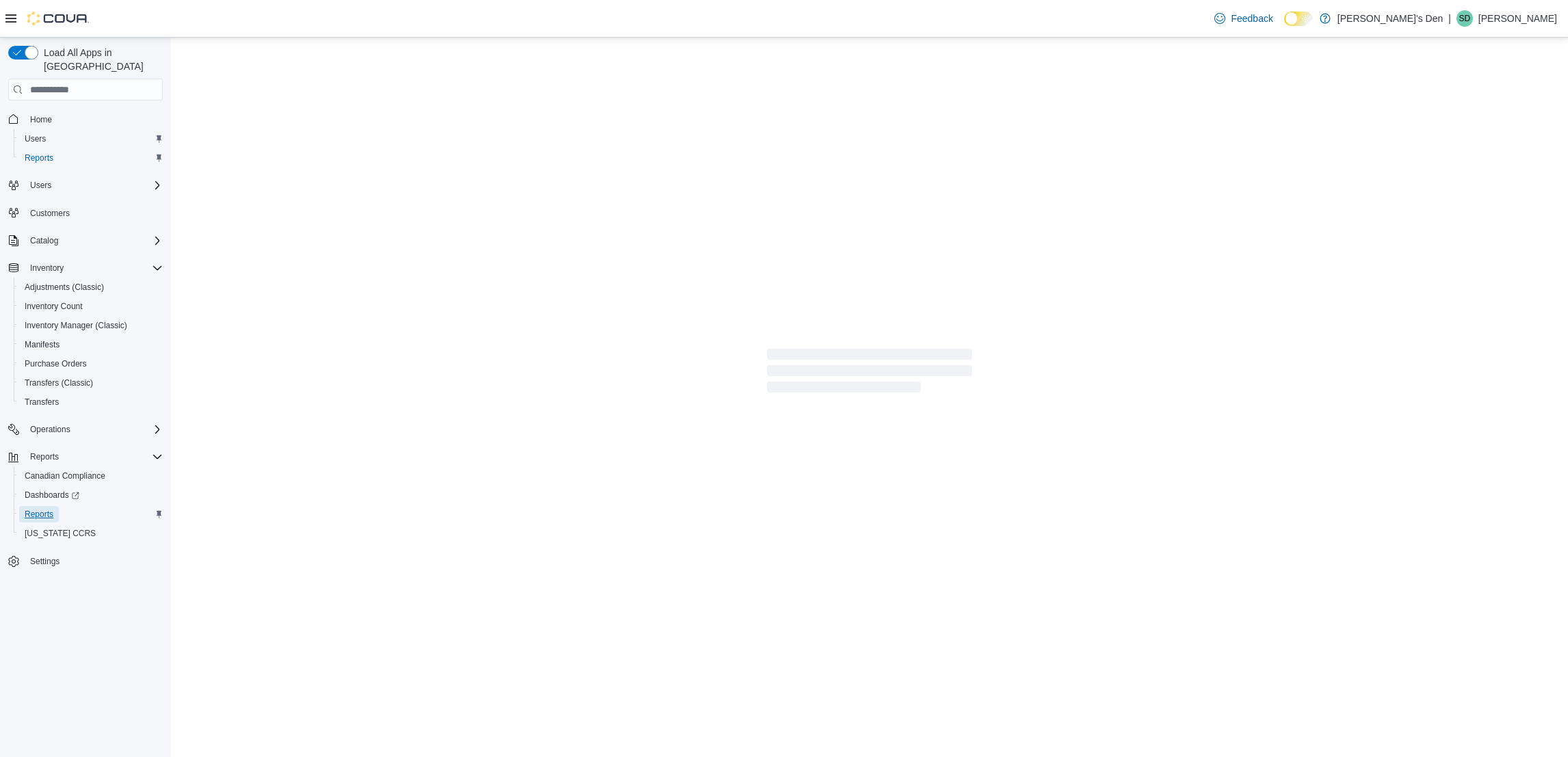
click at [48, 509] on span "Reports" at bounding box center [39, 514] width 29 height 11
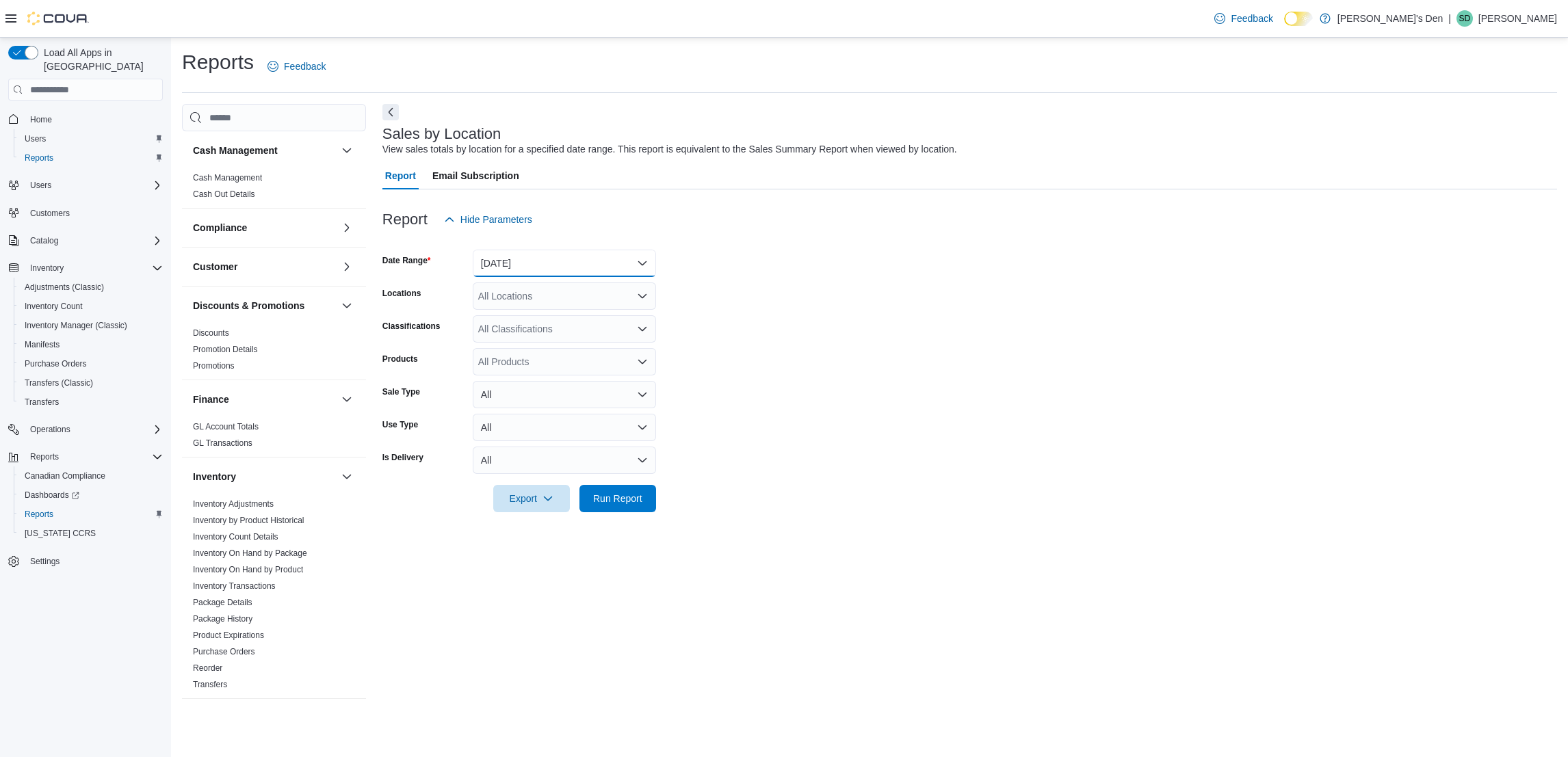
click at [580, 269] on button "[DATE]" at bounding box center [564, 263] width 184 height 28
click at [508, 324] on span "[DATE]" at bounding box center [572, 318] width 156 height 16
click at [810, 458] on form "Date Range Today Locations All Locations Classifications All Classifications Pr…" at bounding box center [969, 373] width 1174 height 279
click at [642, 501] on span "Run Report" at bounding box center [617, 498] width 49 height 13
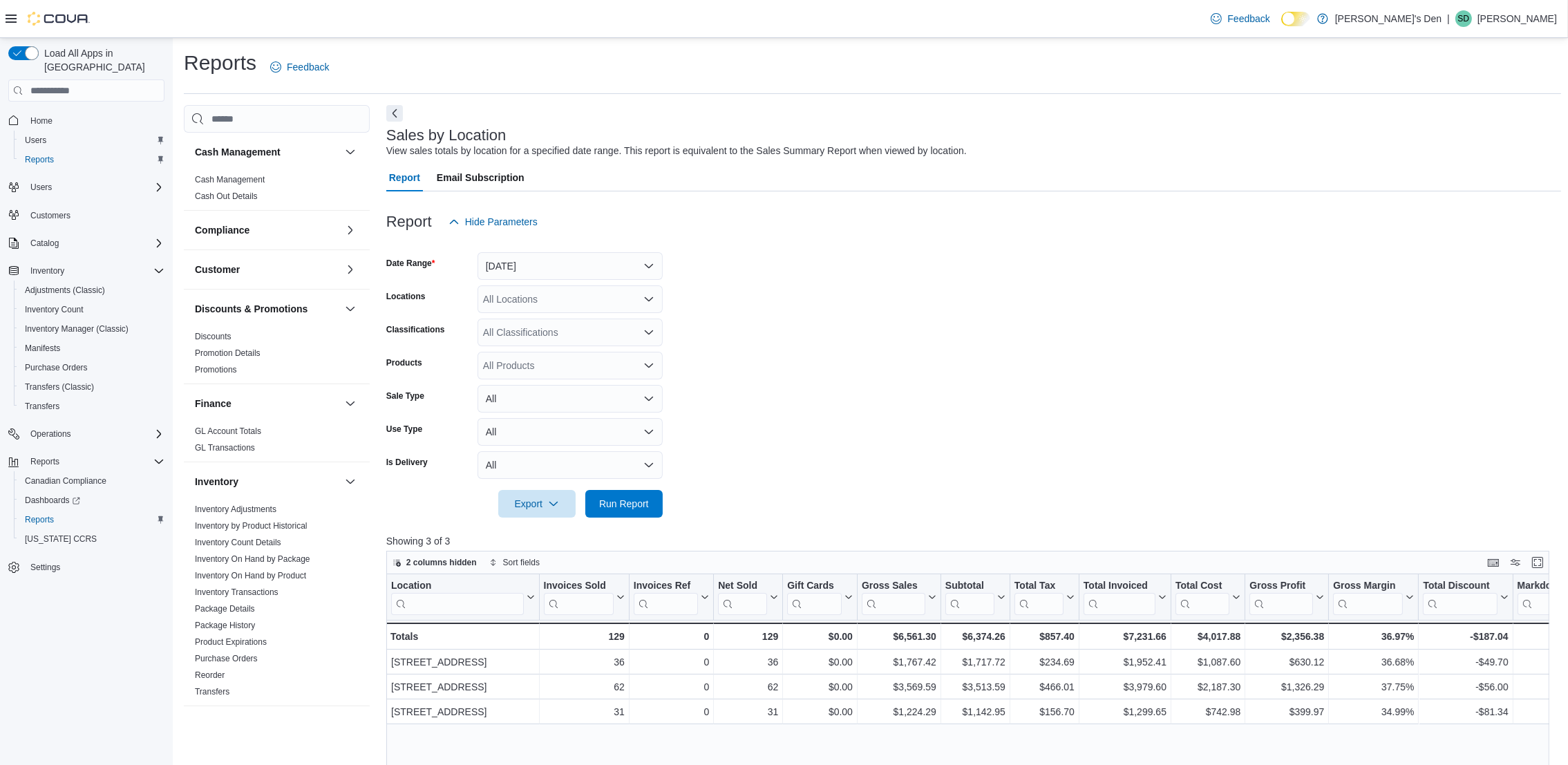
click at [638, 488] on div at bounding box center [974, 485] width 1174 height 11
click at [635, 503] on span "Run Report" at bounding box center [623, 503] width 50 height 14
